Goal: Check status: Check status

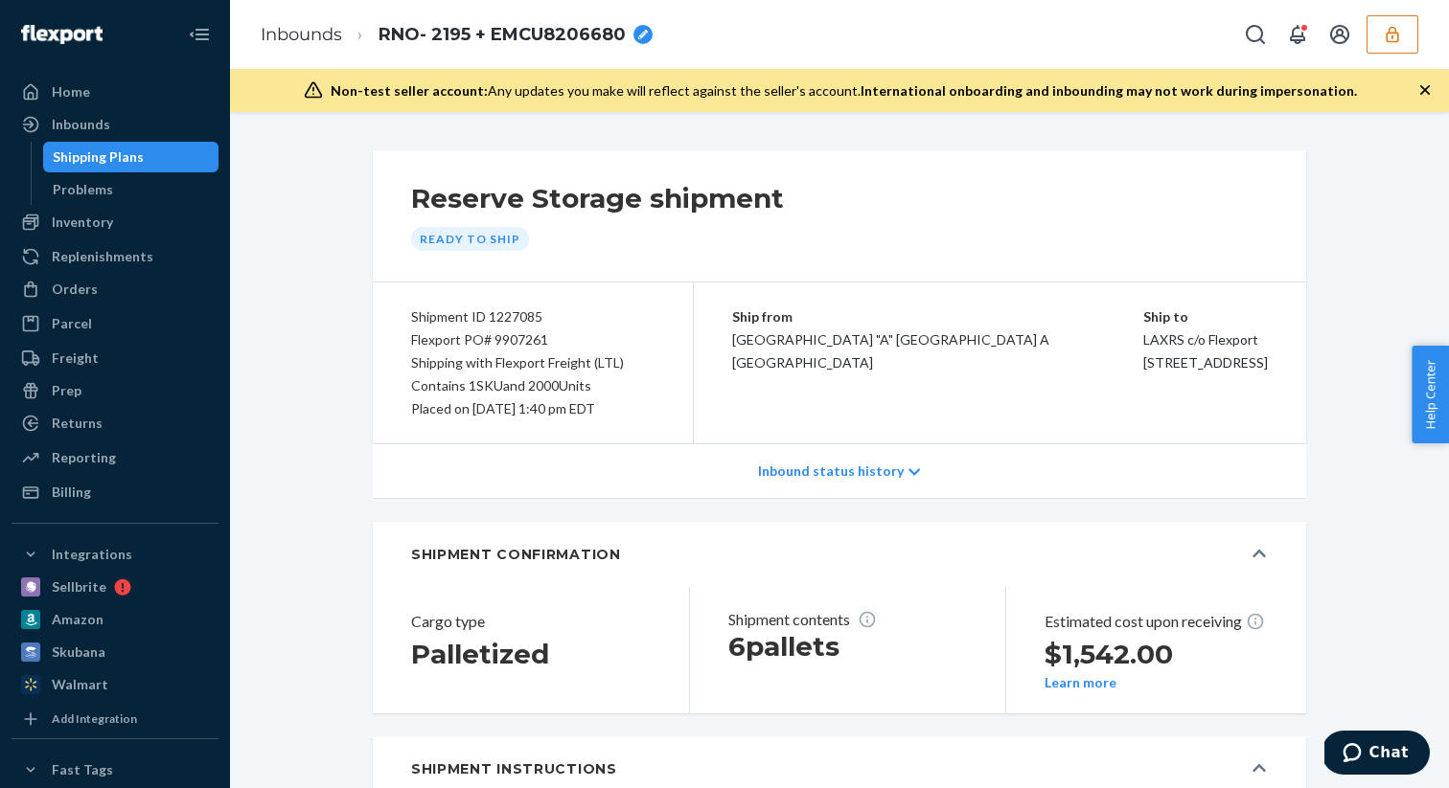
click at [794, 43] on div "Inbounds RNO- 2195 + EMCU8206680" at bounding box center [839, 34] width 1219 height 69
click at [1423, 64] on div "Inbounds RNO- 2195 + EMCU8206680" at bounding box center [839, 34] width 1219 height 69
click at [981, 41] on div "Inbounds RNO- 2195 + EMCU8206680" at bounding box center [839, 34] width 1219 height 69
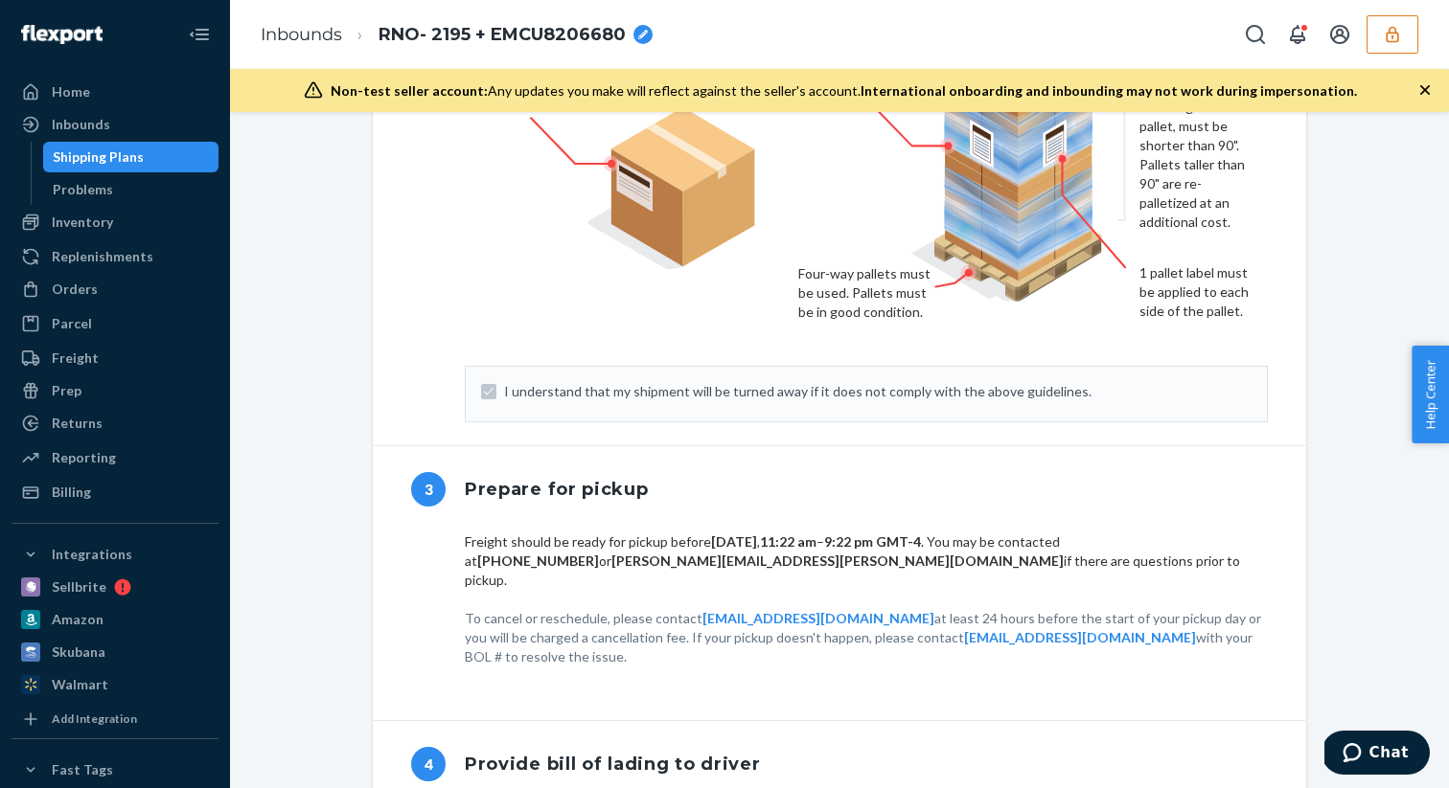
scroll to position [1695, 0]
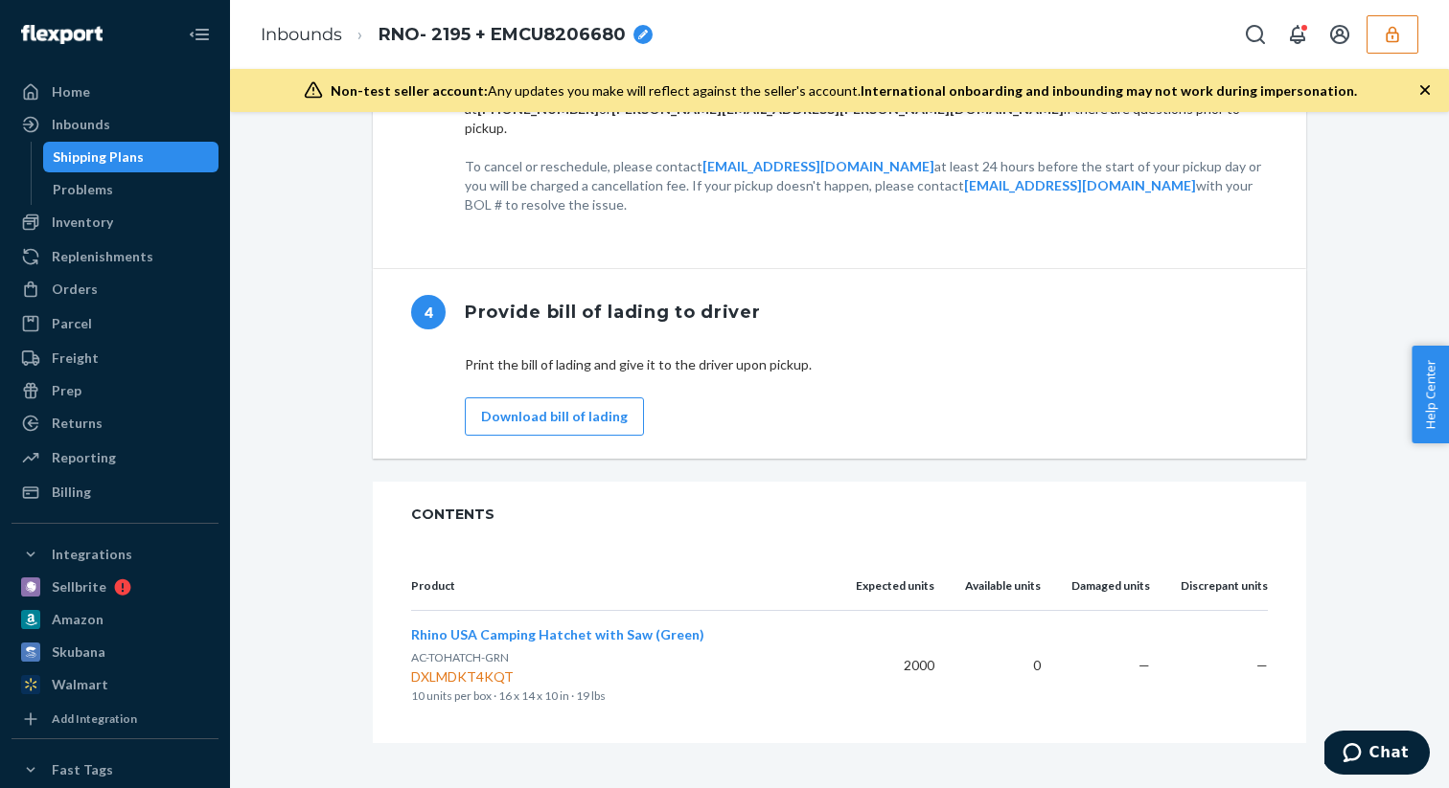
click at [1396, 37] on icon "button" at bounding box center [1391, 34] width 19 height 19
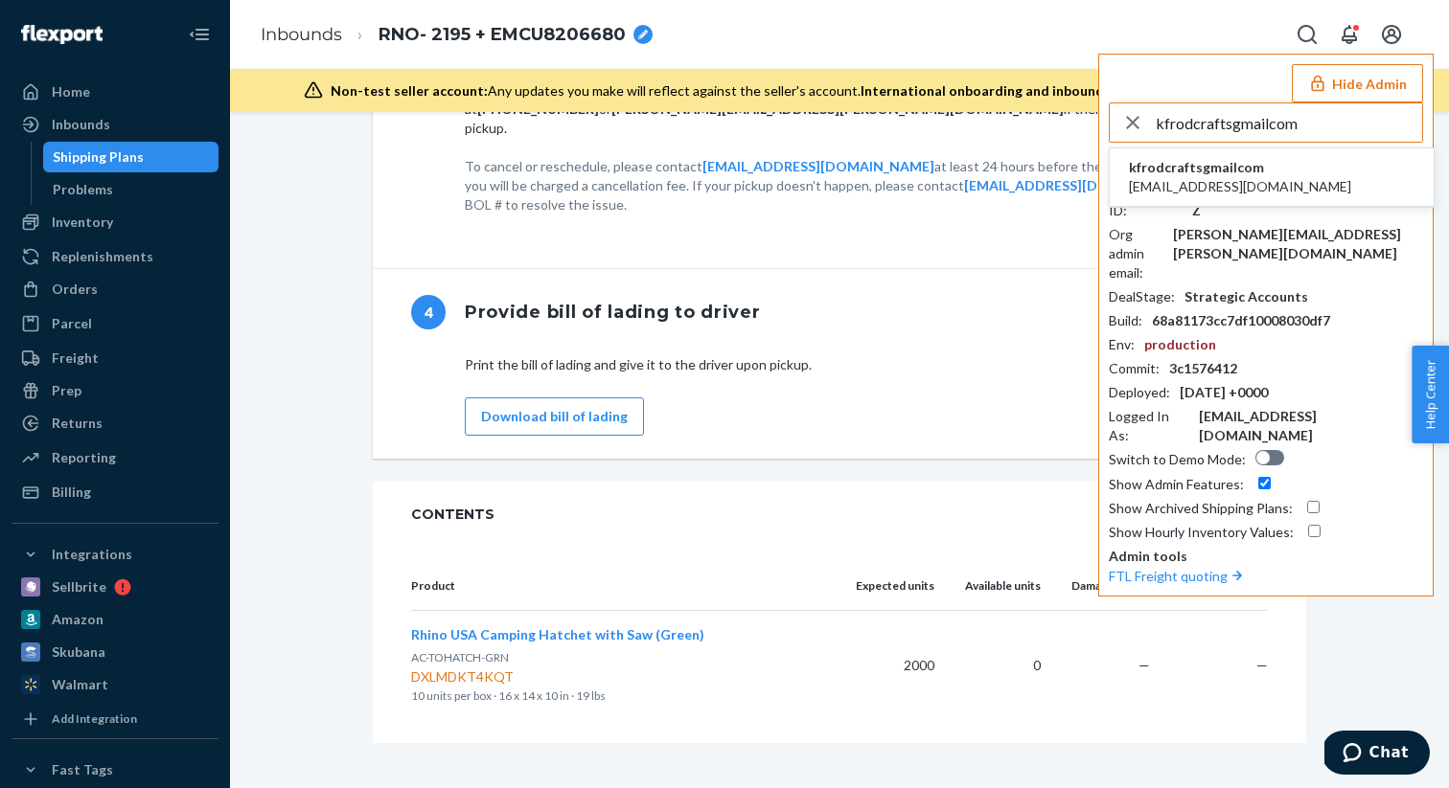
type input "kfrodcraftsgmailcom"
click at [1215, 171] on span "kfrodcraftsgmailcom" at bounding box center [1240, 167] width 222 height 19
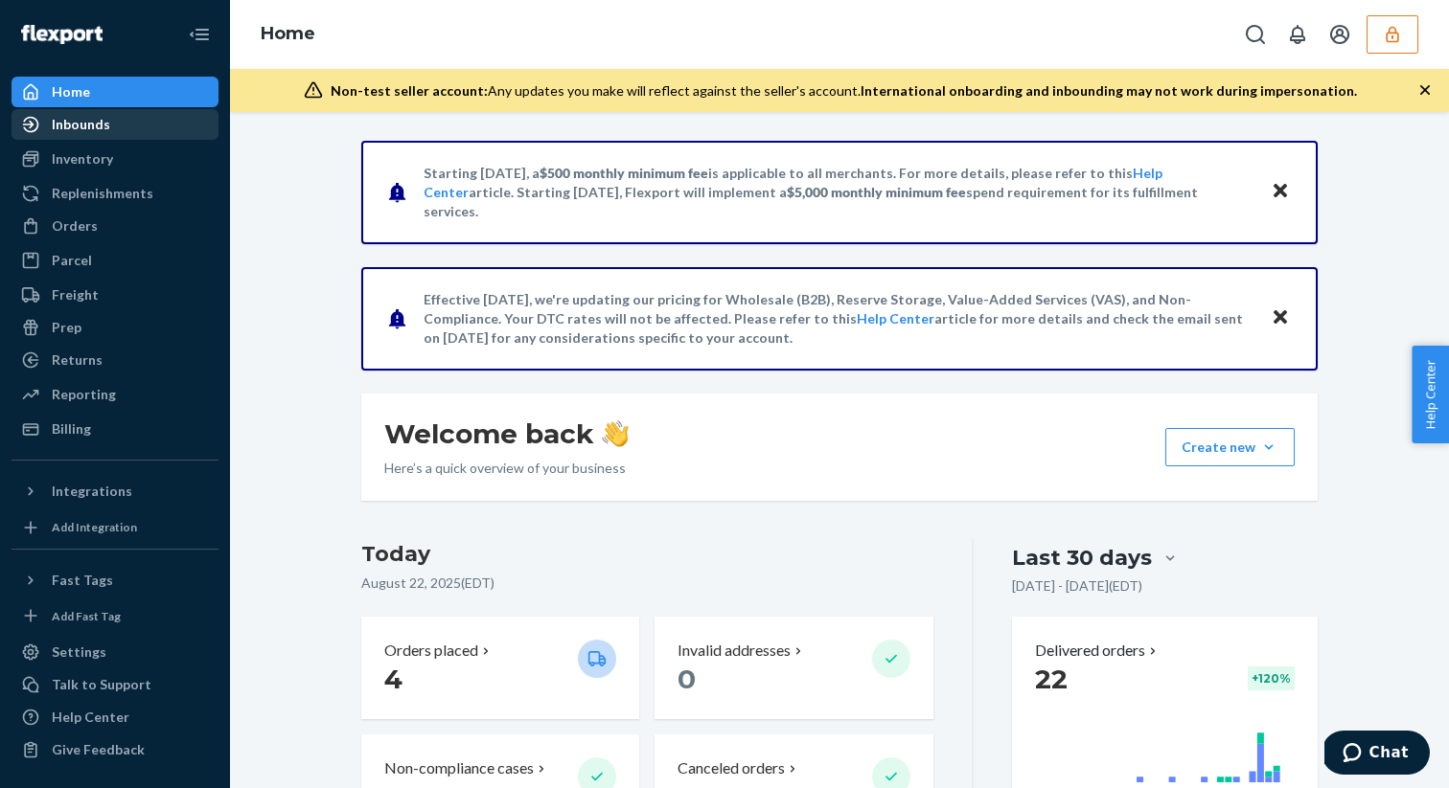
click at [107, 125] on div "Inbounds" at bounding box center [114, 124] width 203 height 27
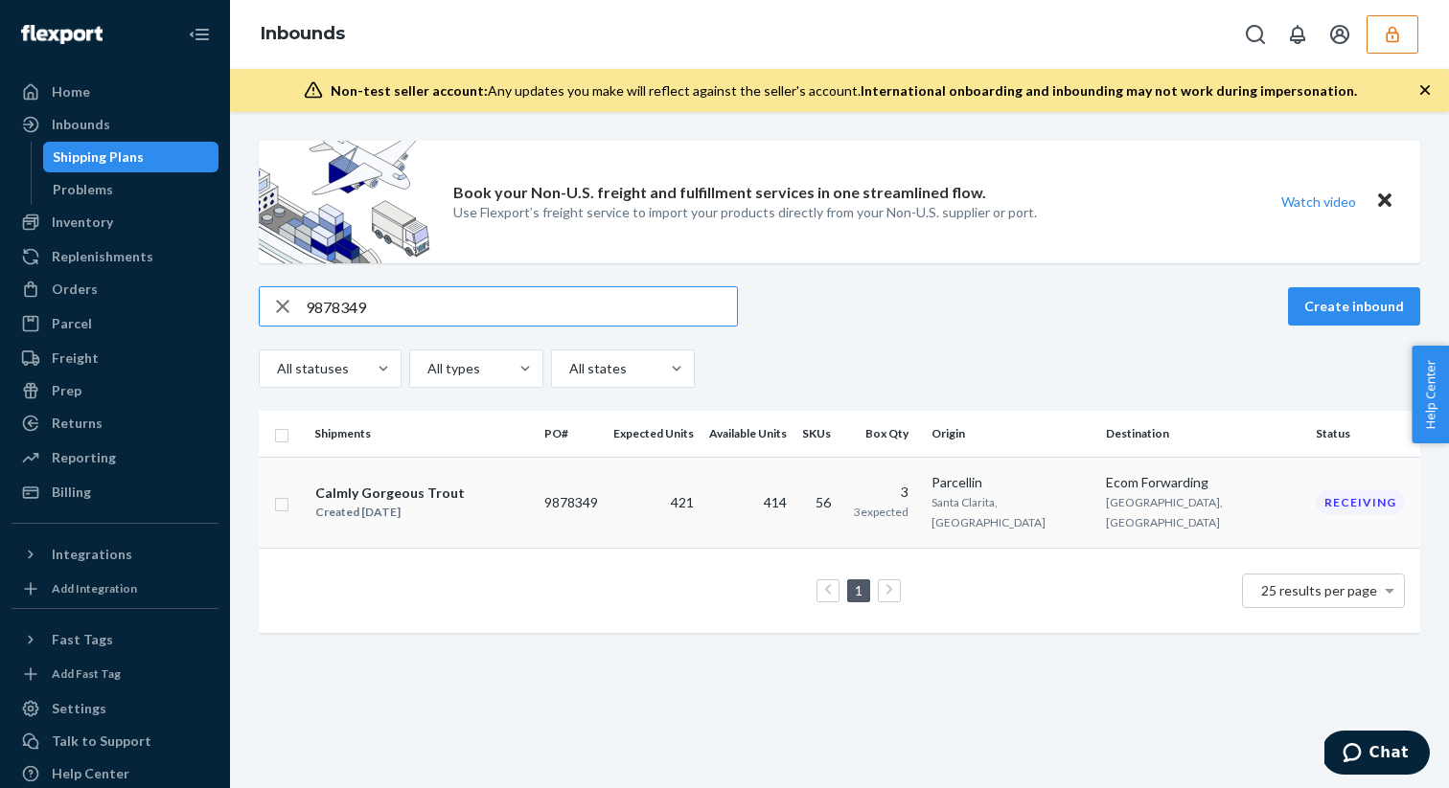
type input "9878349"
click at [577, 492] on td "9878349" at bounding box center [571, 502] width 69 height 91
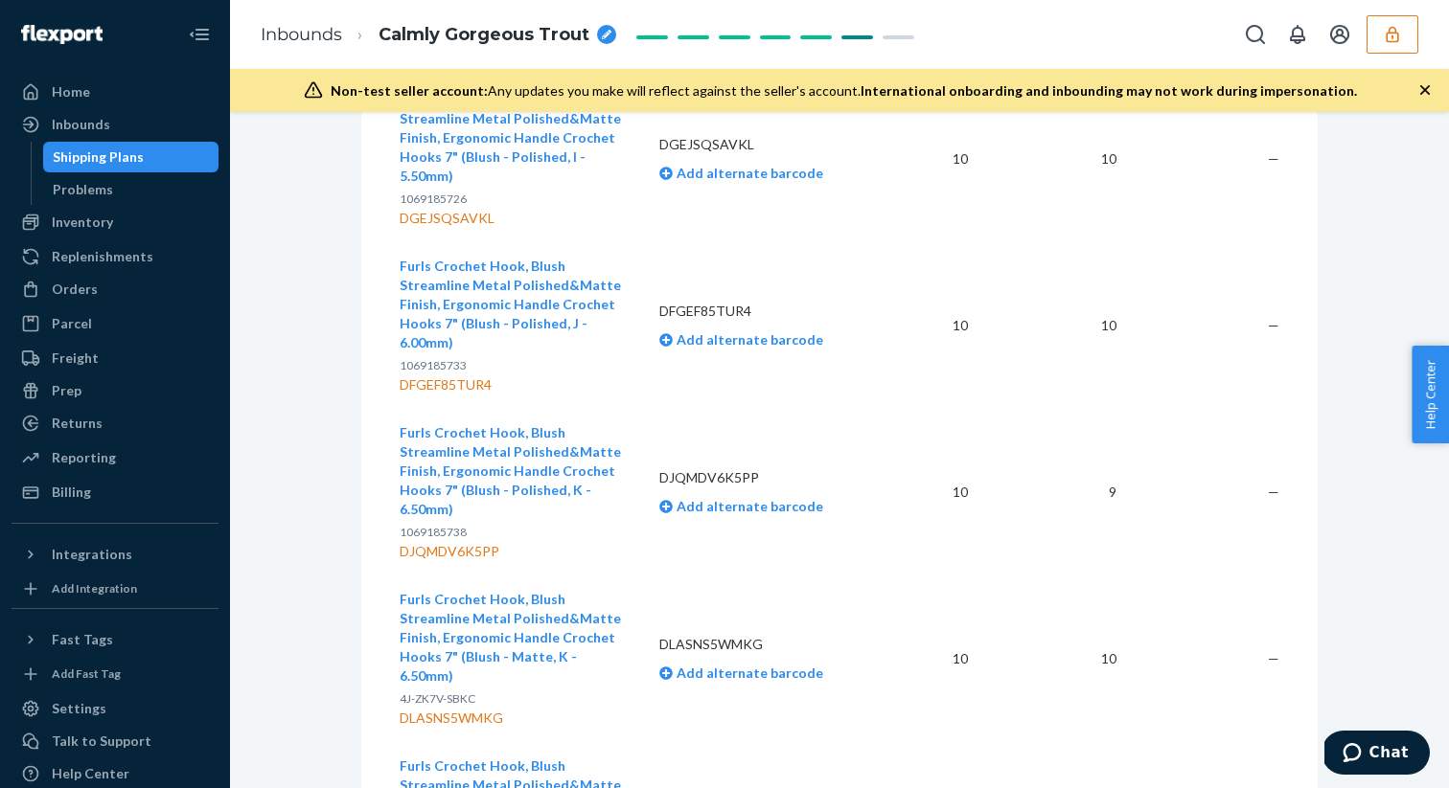
scroll to position [2508, 0]
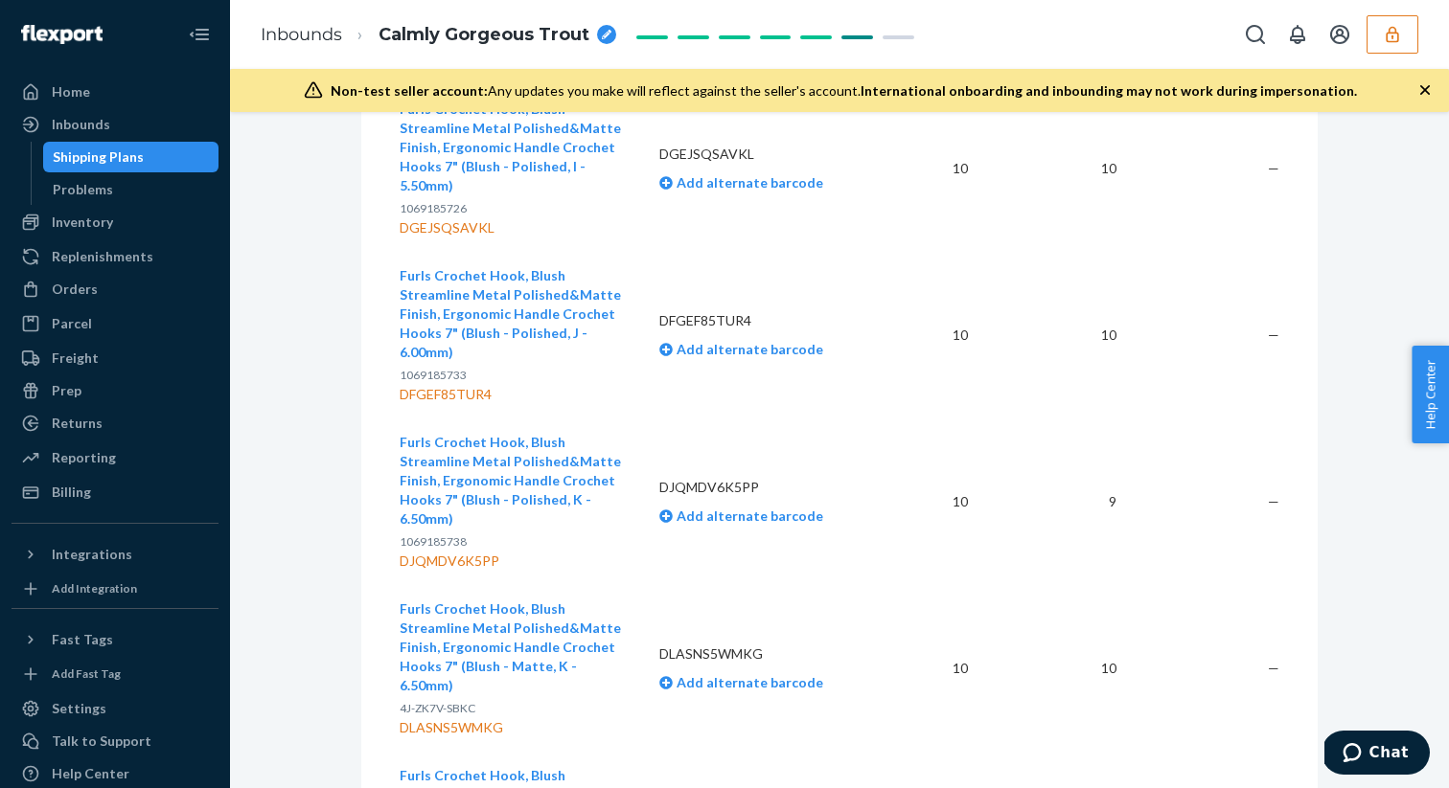
click at [476, 552] on div "DJQMDV6K5PP" at bounding box center [514, 561] width 229 height 19
copy div "DJQMDV6K5PP"
click at [446, 552] on div "DJQMDV6K5PP" at bounding box center [514, 561] width 229 height 19
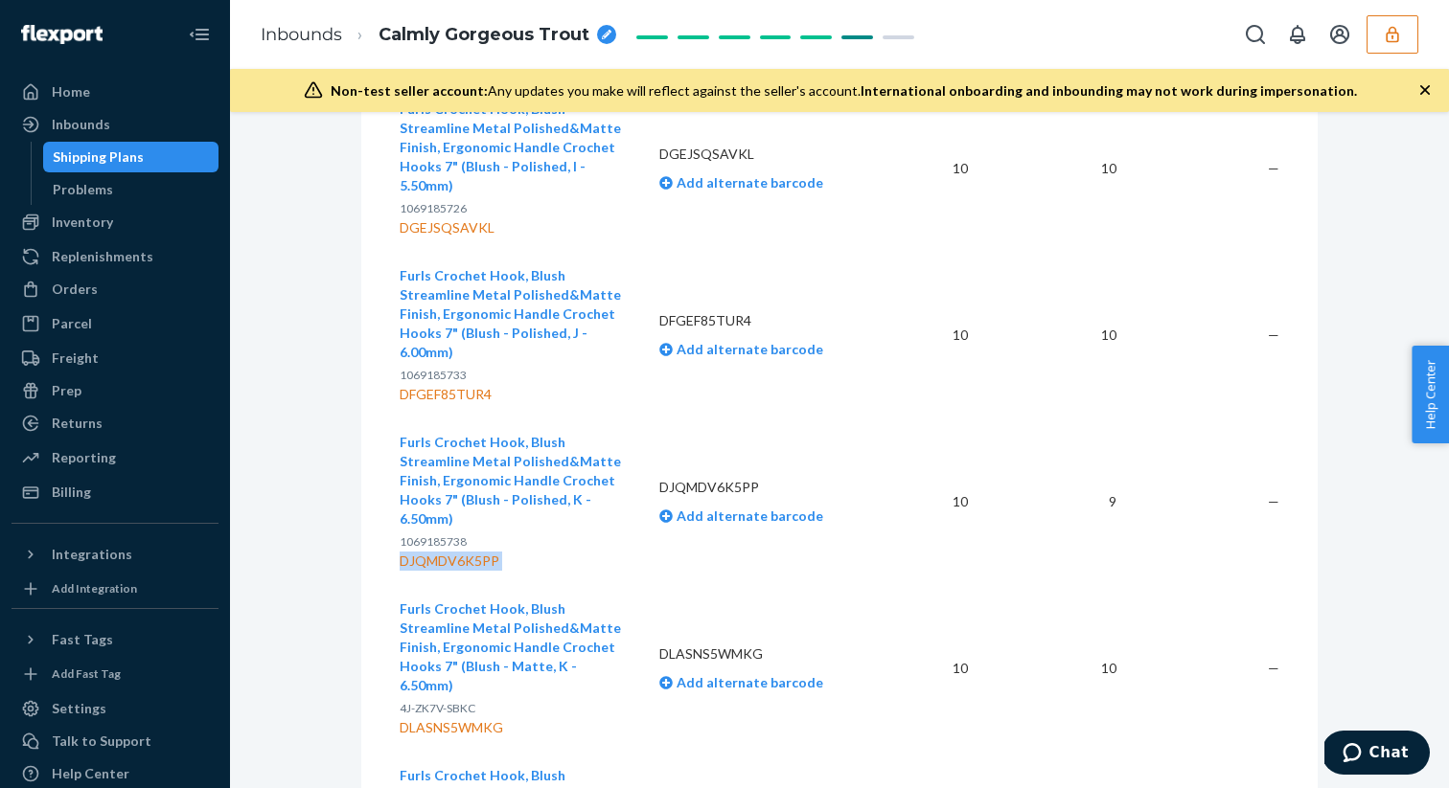
click at [446, 552] on div "DJQMDV6K5PP" at bounding box center [514, 561] width 229 height 19
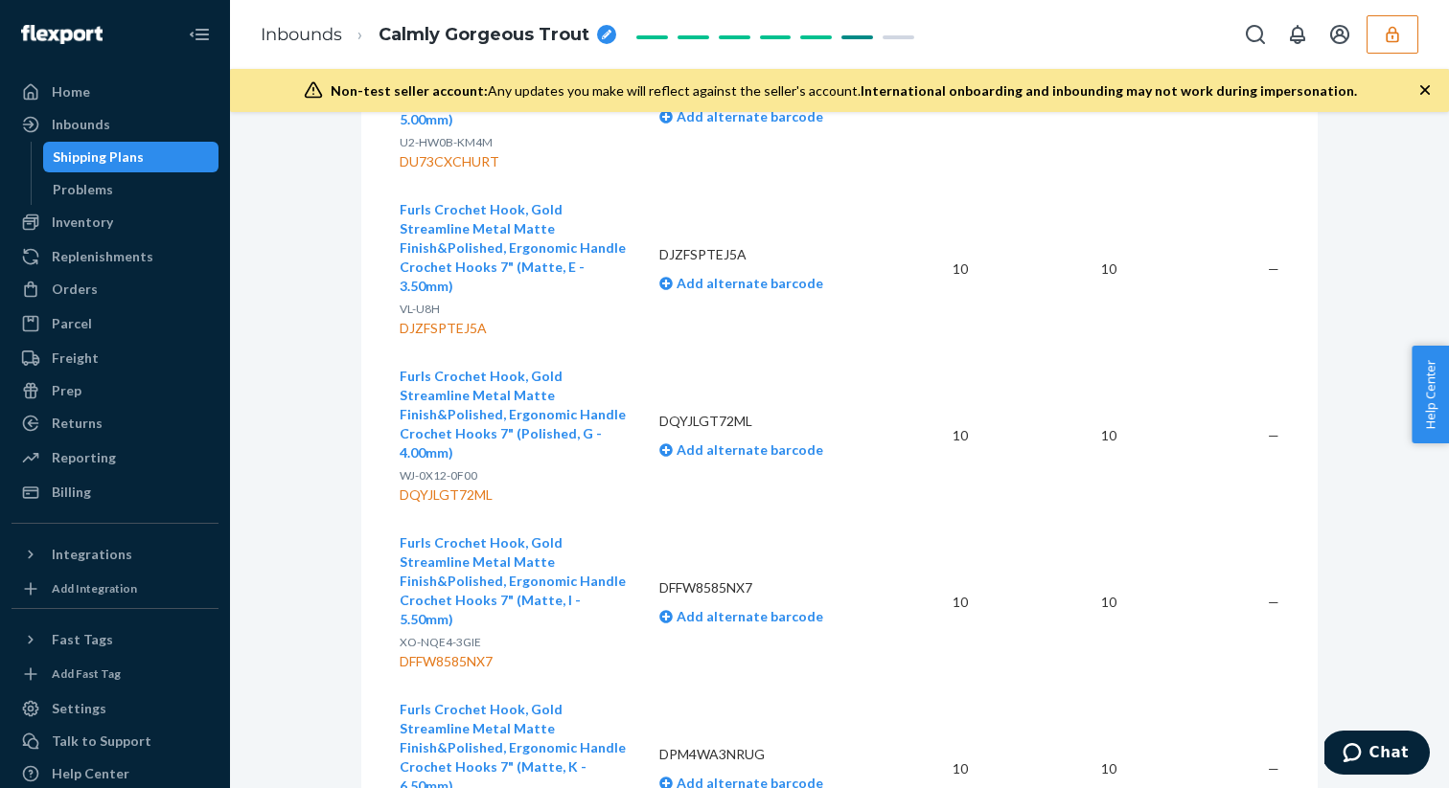
scroll to position [6708, 0]
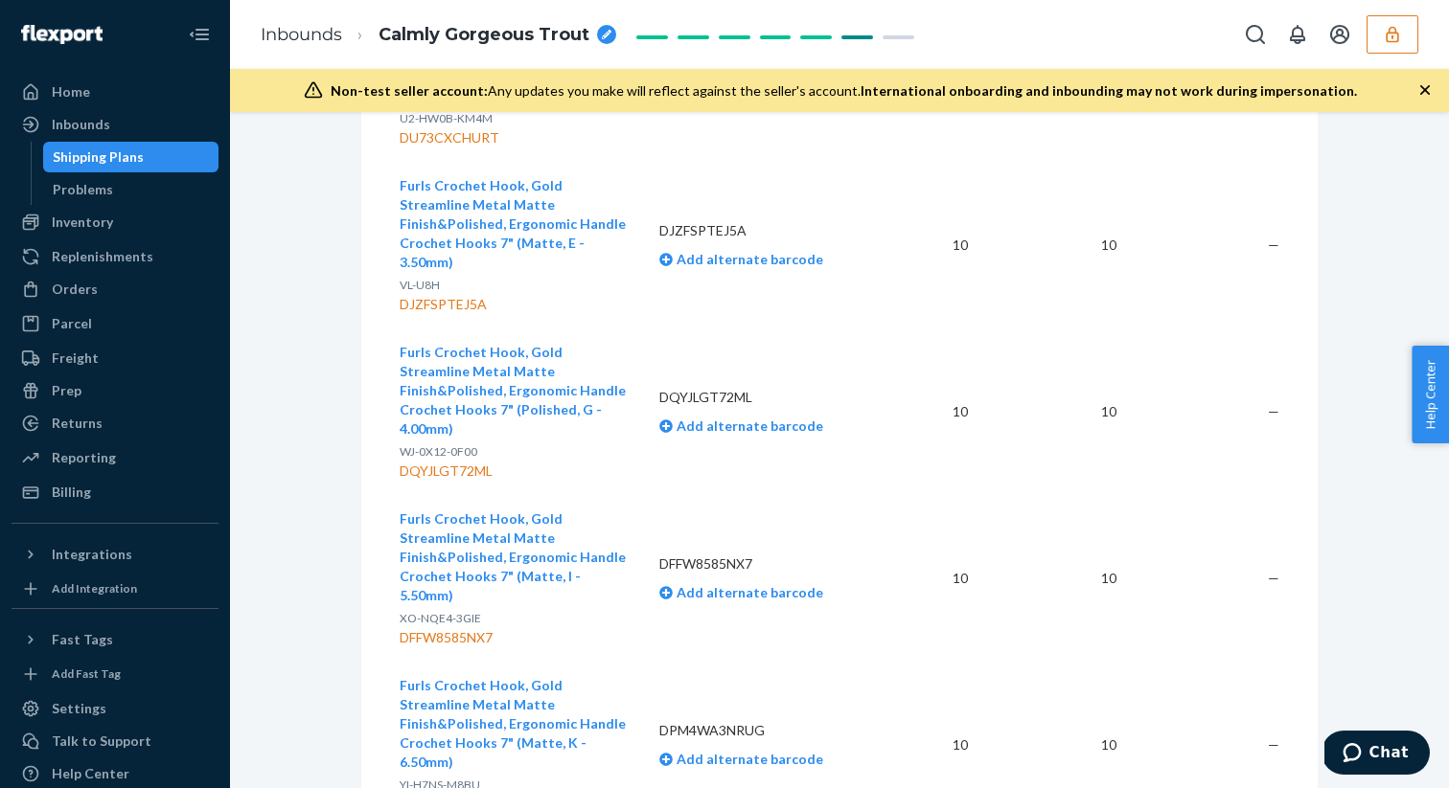
copy div "DUTMKS28F5F"
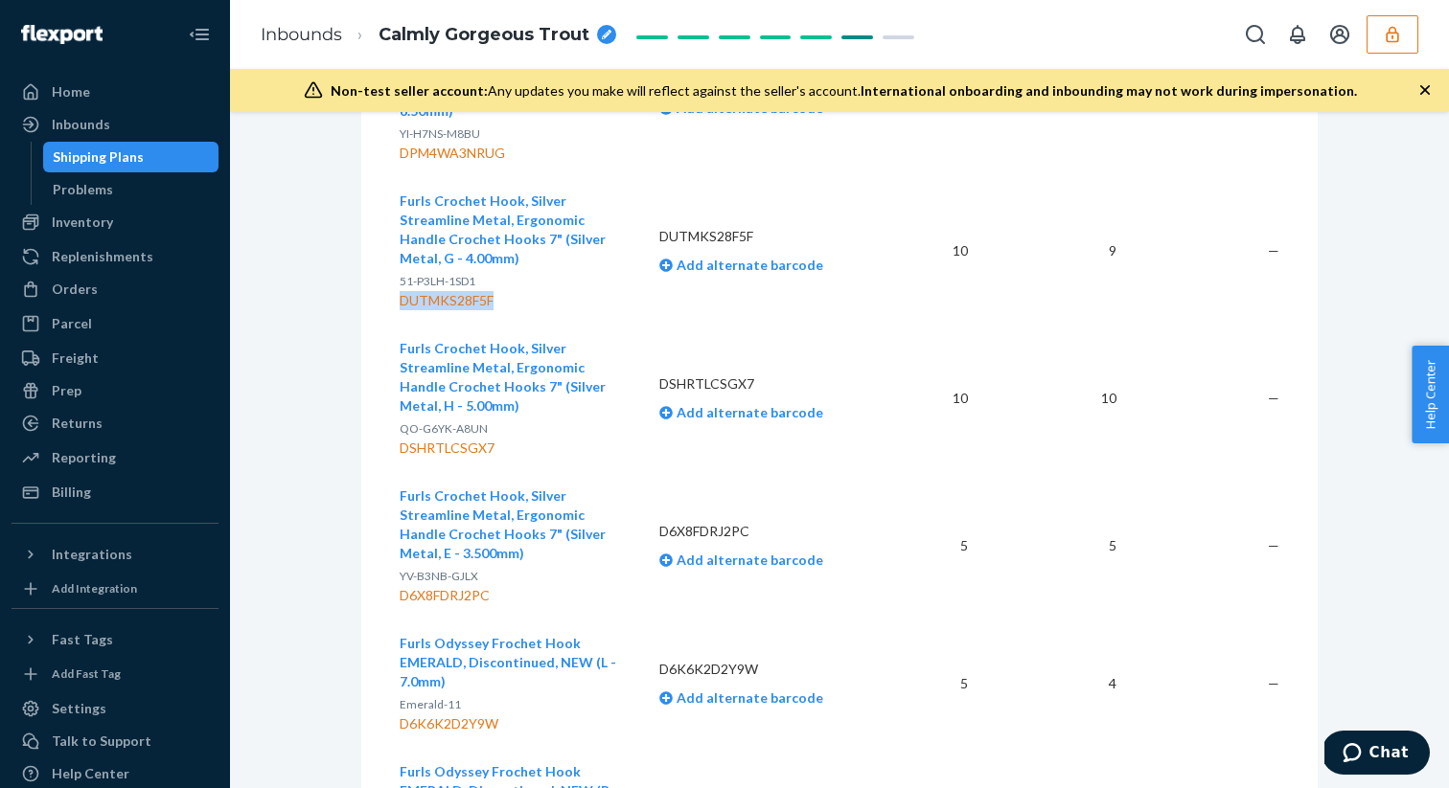
scroll to position [7268, 0]
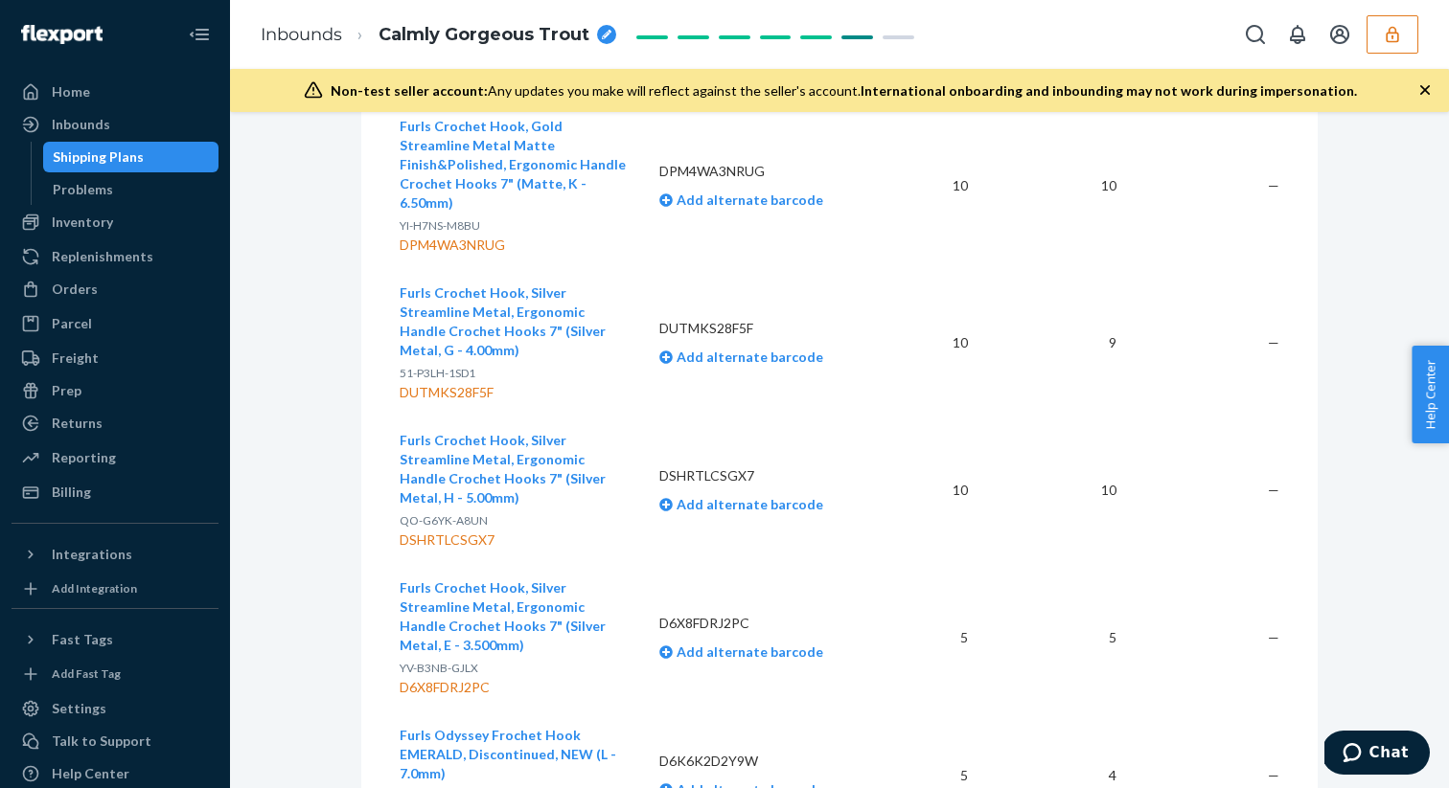
copy div "DEMJJDJ4DGN"
click at [1408, 39] on button "button" at bounding box center [1392, 34] width 52 height 38
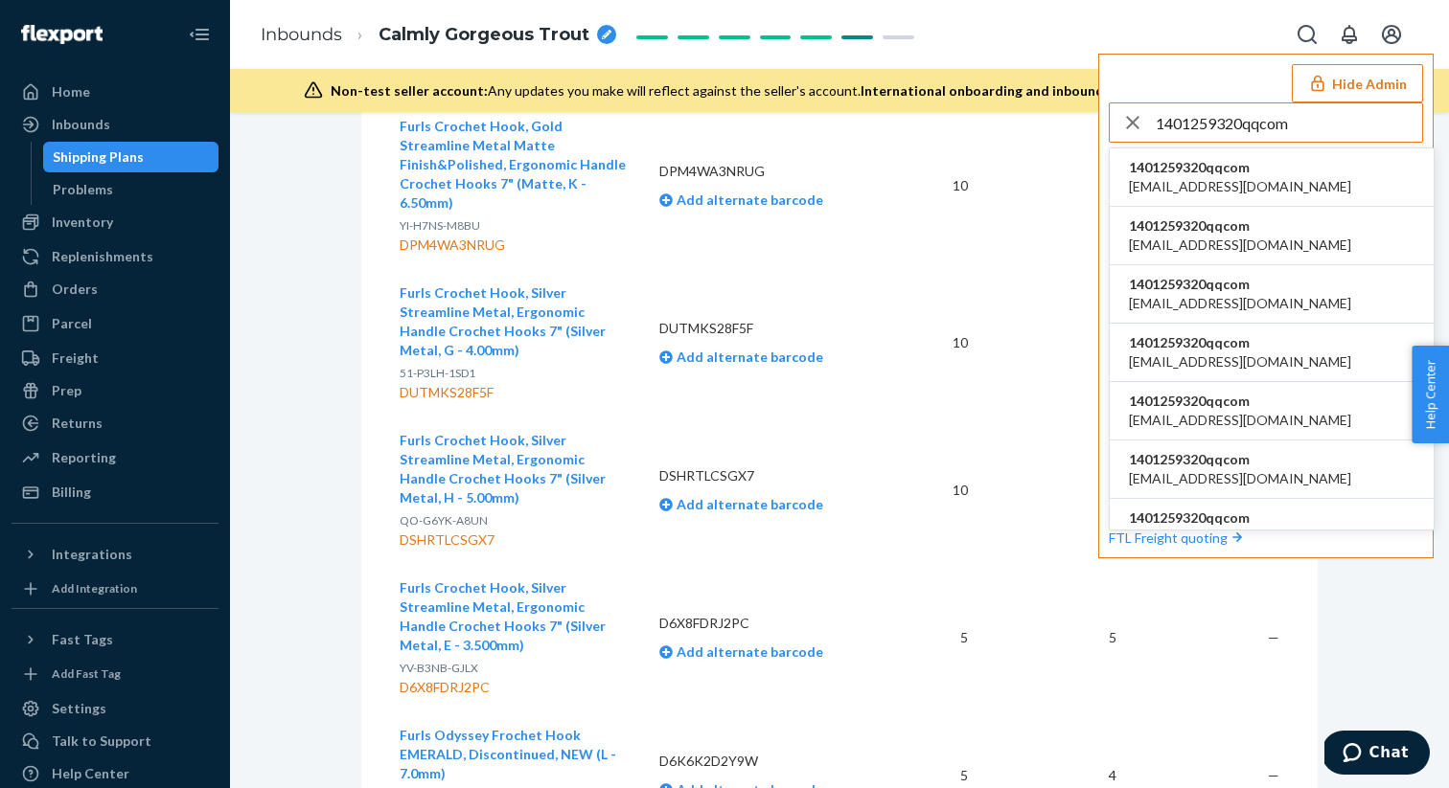
type input "1401259320qqcom"
click at [1221, 177] on span "[EMAIL_ADDRESS][DOMAIN_NAME]" at bounding box center [1240, 186] width 222 height 19
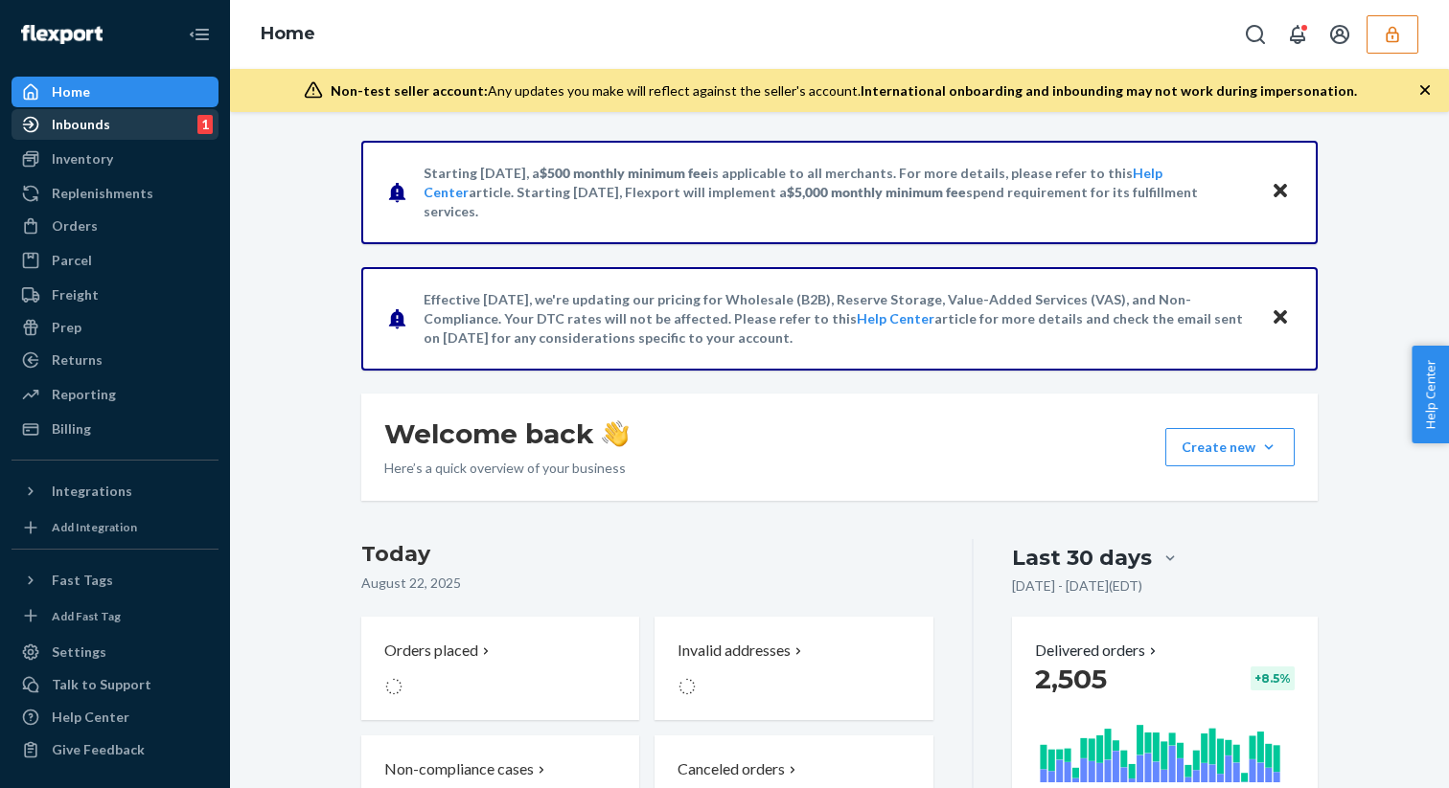
click at [122, 125] on div "Inbounds 1" at bounding box center [114, 124] width 203 height 27
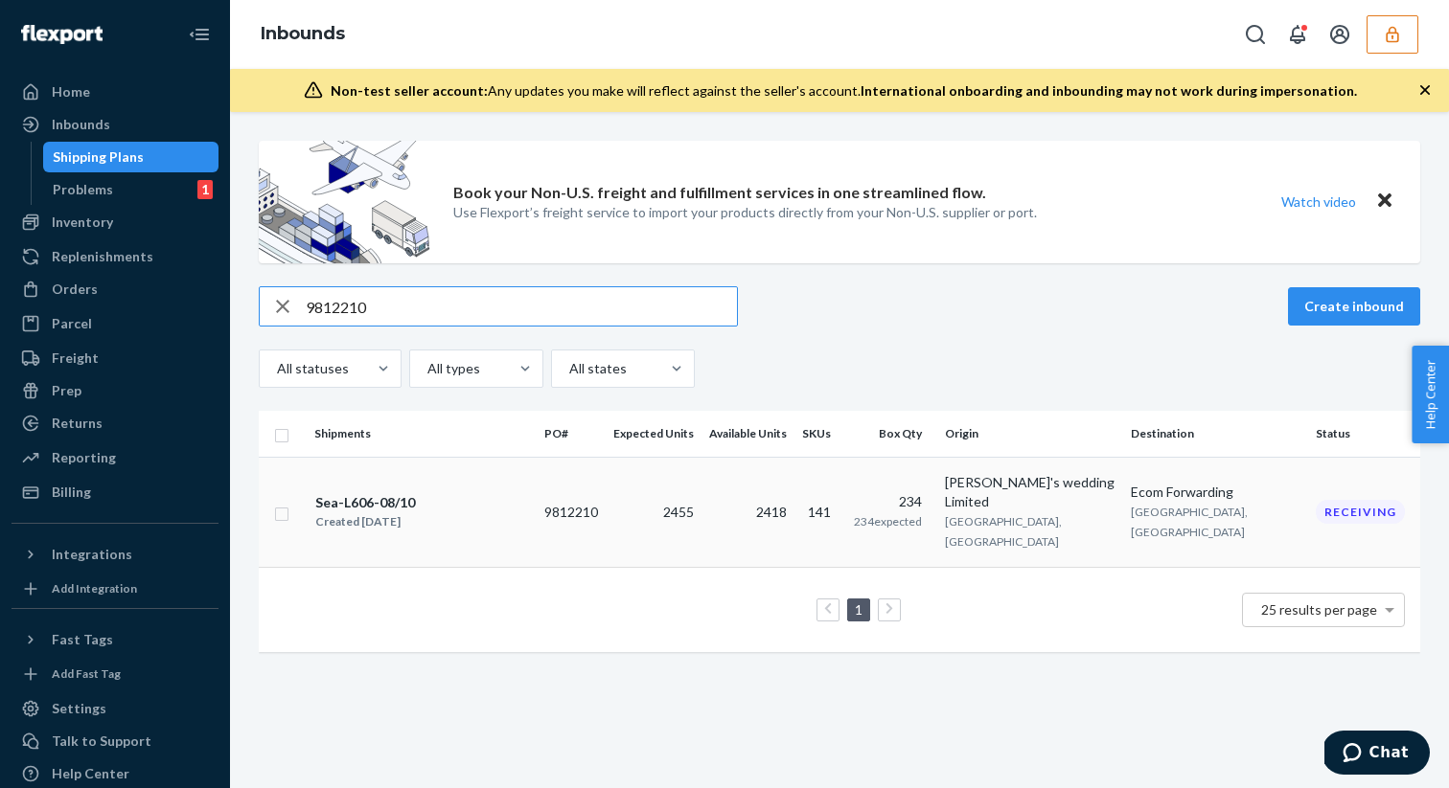
type input "9812210"
click at [472, 497] on div "Sea-L606-08/10 Created Jun 18, 2025" at bounding box center [421, 512] width 215 height 40
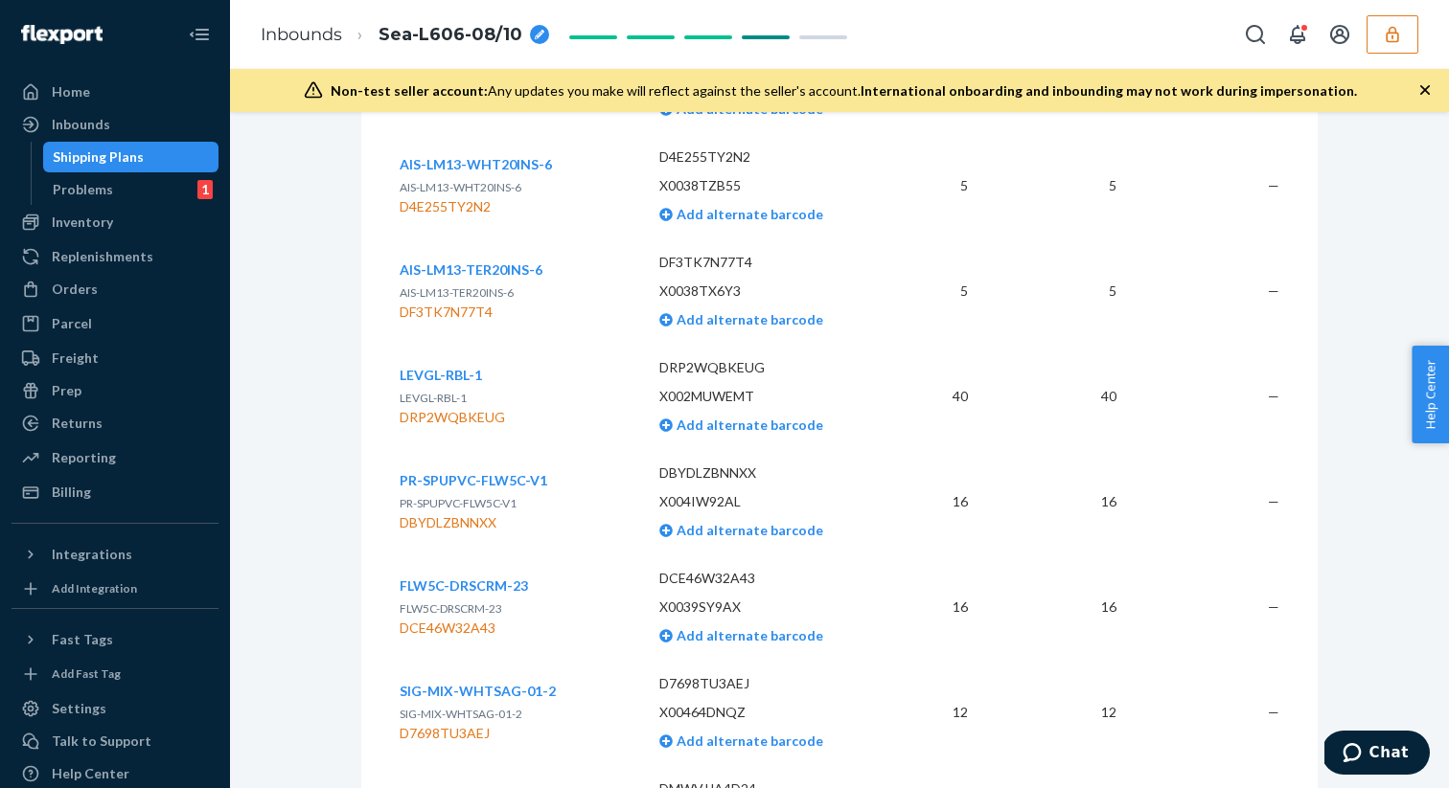
scroll to position [12235, 0]
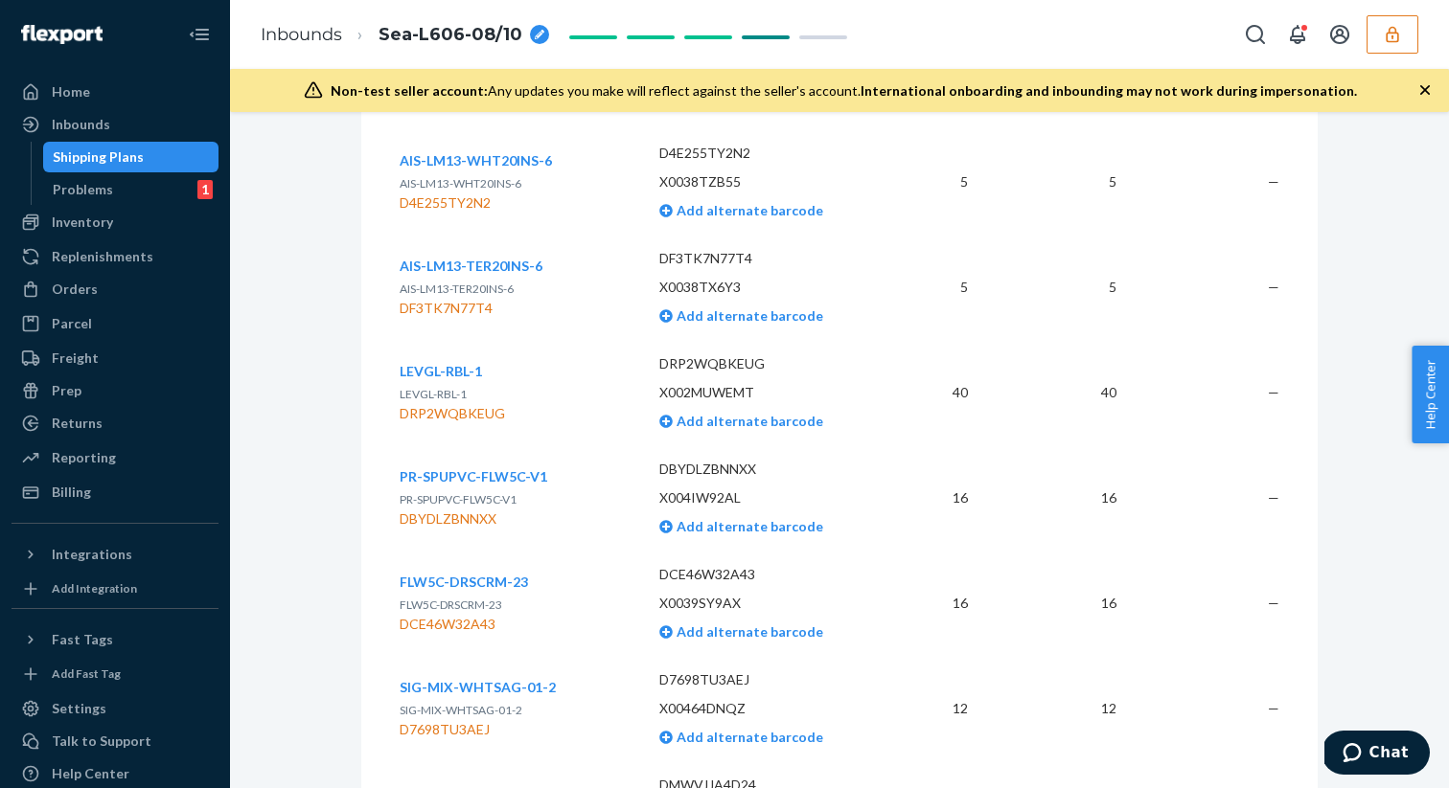
click at [563, 213] on div "AIS-LM13-WHT20INS-6 AIS-LM13-WHT20INS-6 D4E255TY2N2" at bounding box center [514, 181] width 229 height 61
click at [609, 213] on div "AIS-LM13-WHT20INS-6 AIS-LM13-WHT20INS-6 D4E255TY2N2" at bounding box center [514, 181] width 229 height 61
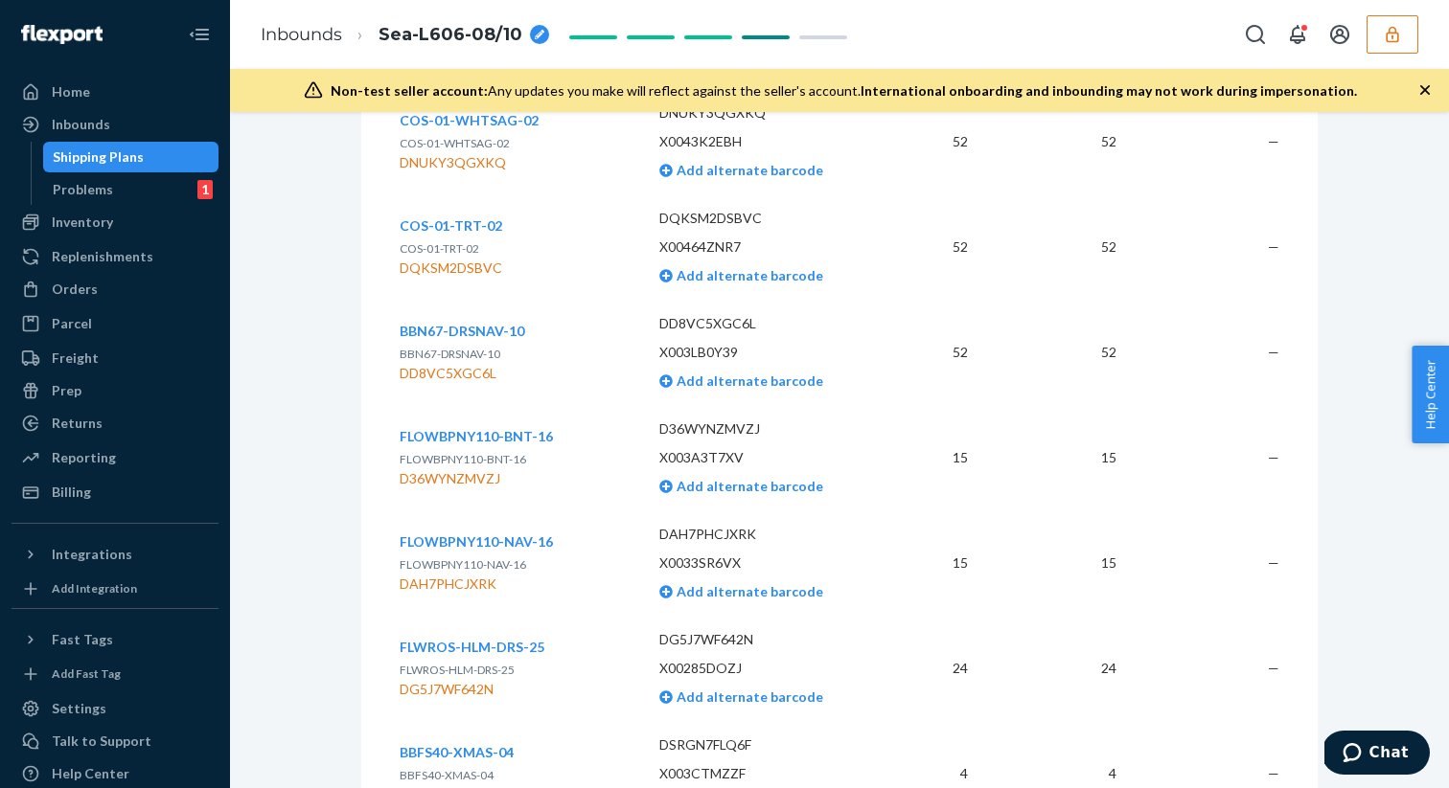
scroll to position [0, 0]
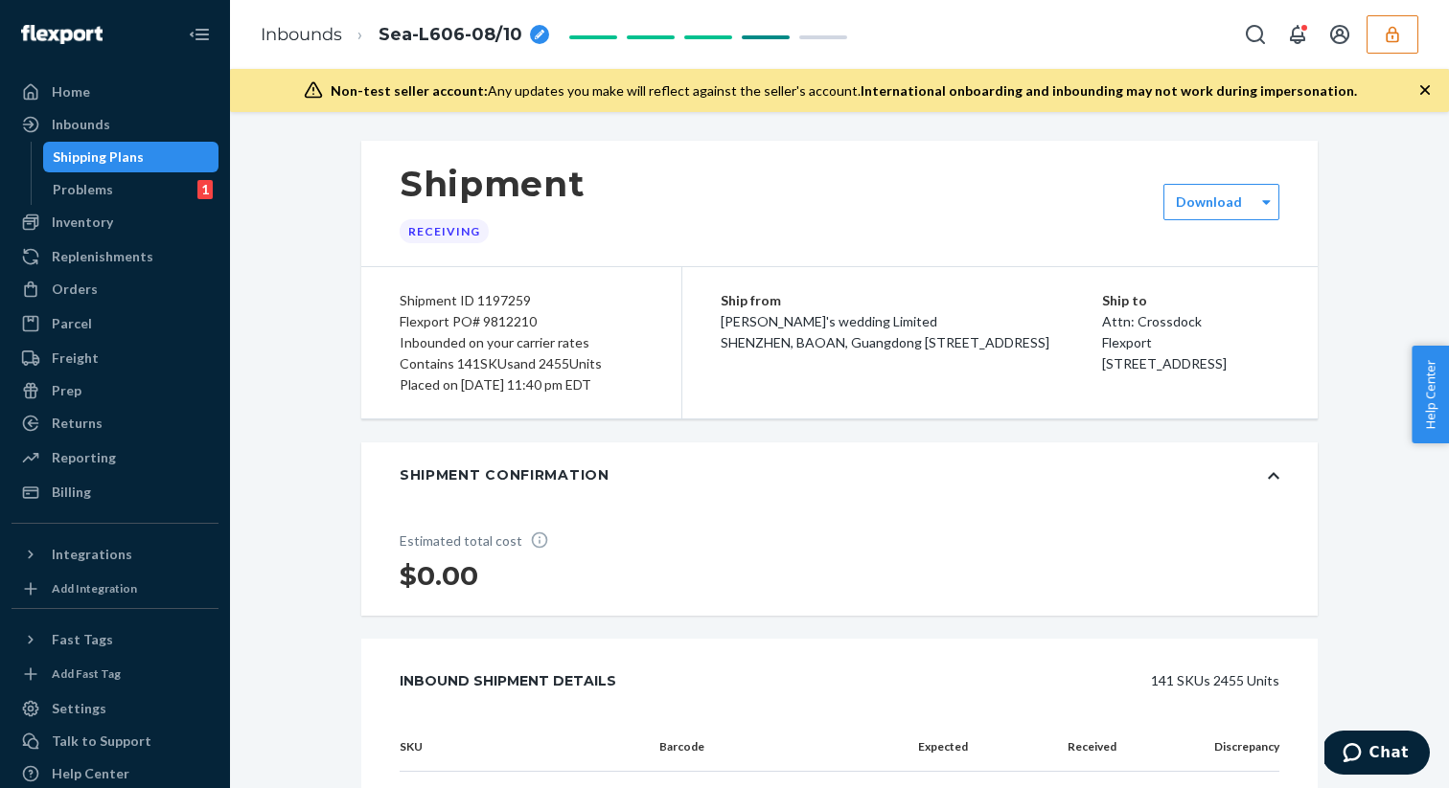
click at [514, 325] on div "Flexport PO# 9812210" at bounding box center [521, 321] width 243 height 21
copy div "9812210"
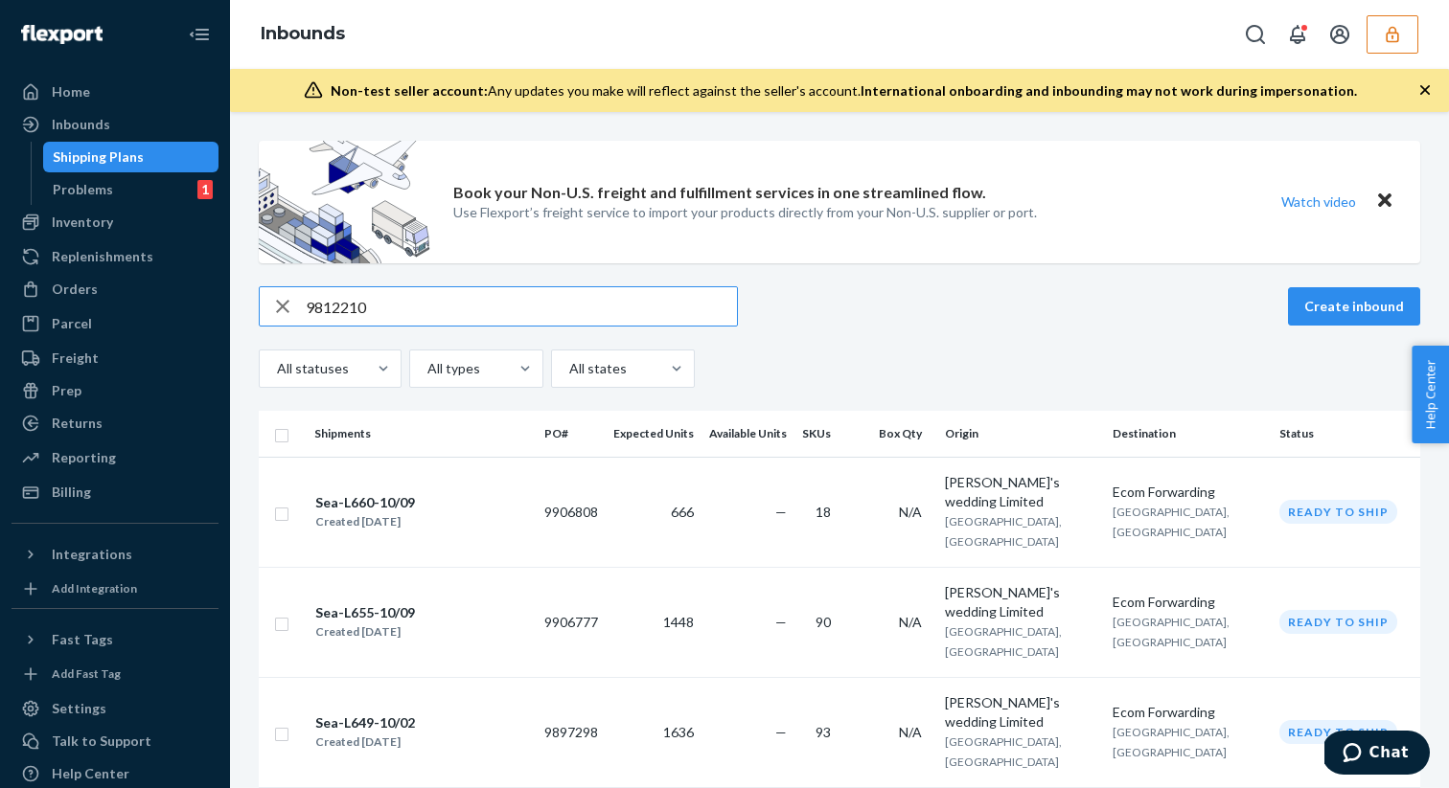
type input "9812210"
